Goal: Complete application form

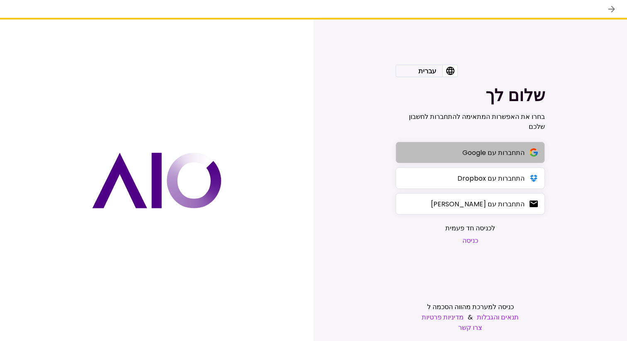
click at [479, 158] on div "התחברות עם Google" at bounding box center [494, 153] width 62 height 10
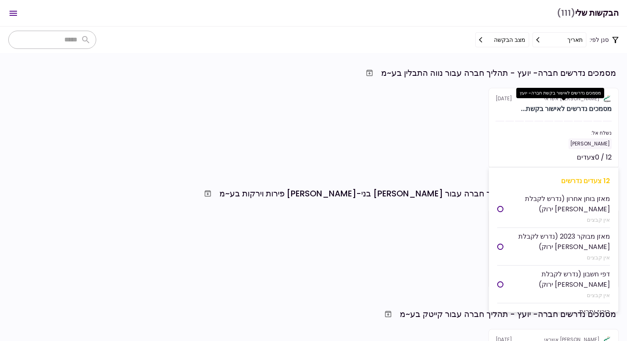
click at [532, 111] on div "מסמכים נדרשים לאישור בקשת..." at bounding box center [566, 109] width 91 height 10
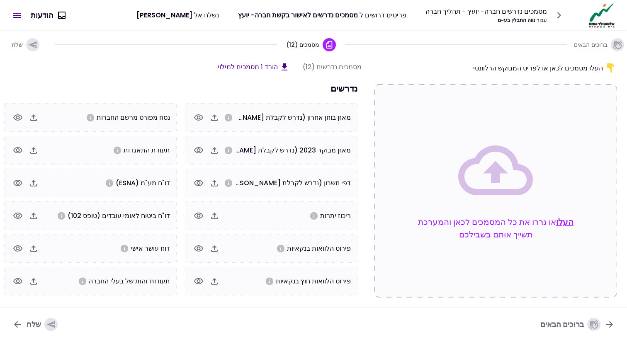
click at [566, 221] on button "העלו" at bounding box center [564, 222] width 17 height 12
click at [571, 222] on button "העלו" at bounding box center [564, 222] width 17 height 12
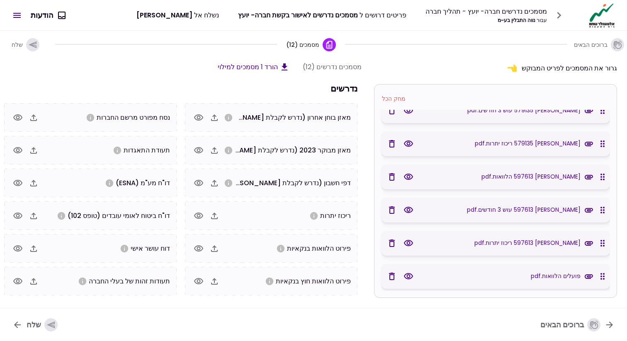
scroll to position [328, 0]
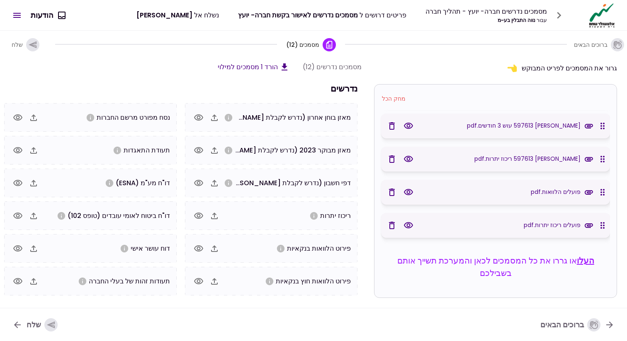
click at [590, 256] on button "העלו" at bounding box center [585, 261] width 17 height 12
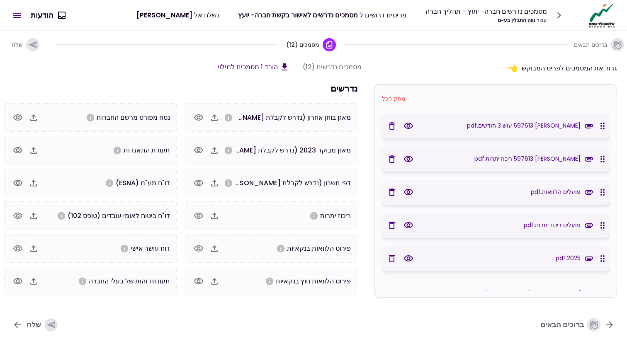
scroll to position [361, 0]
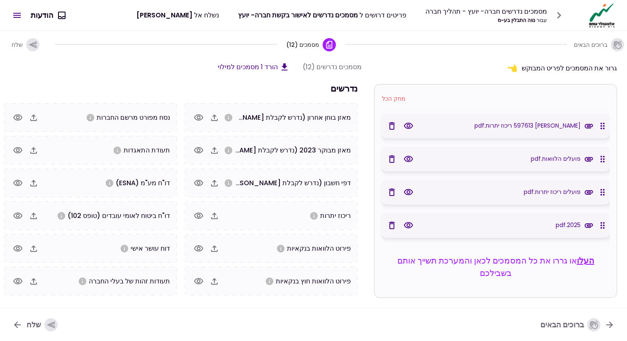
click at [587, 259] on button "העלו" at bounding box center [585, 261] width 17 height 12
click at [590, 260] on button "העלו" at bounding box center [585, 261] width 17 height 12
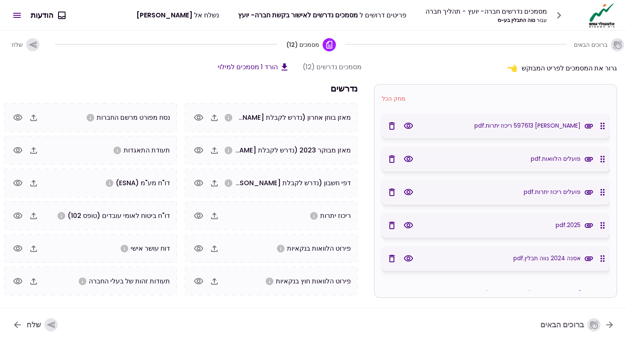
scroll to position [394, 0]
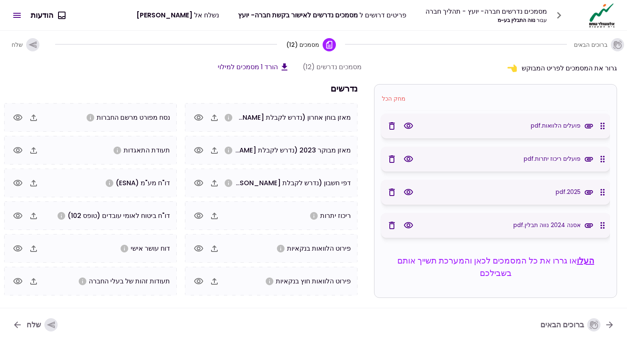
click at [591, 260] on button "העלו" at bounding box center [585, 261] width 17 height 12
click at [594, 261] on button "העלו" at bounding box center [585, 261] width 17 height 12
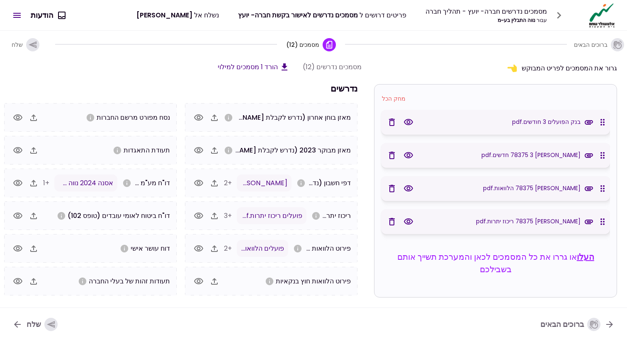
scroll to position [0, 0]
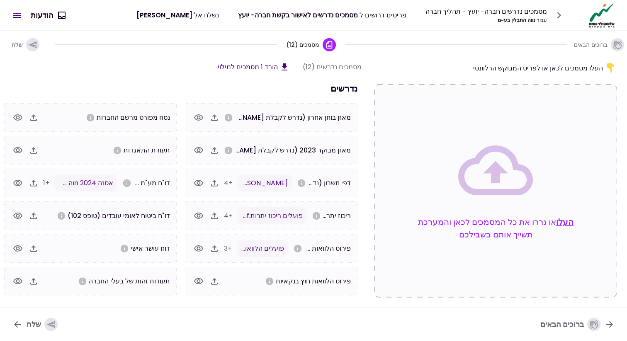
click at [572, 224] on button "העלו" at bounding box center [564, 222] width 17 height 12
click at [574, 227] on button "העלו" at bounding box center [564, 222] width 17 height 12
click at [565, 220] on button "העלו" at bounding box center [564, 222] width 17 height 12
click at [37, 325] on div "שלח" at bounding box center [42, 324] width 31 height 13
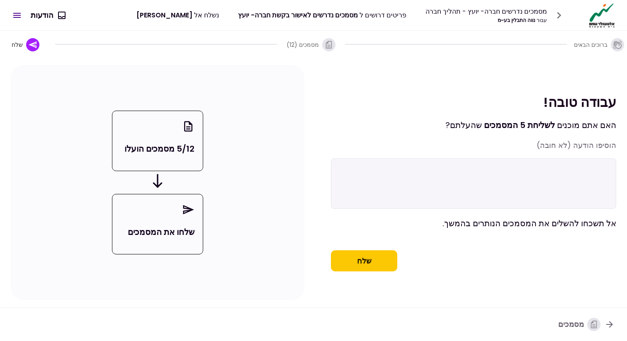
click at [347, 268] on button "שלח" at bounding box center [364, 262] width 66 height 22
